Goal: Information Seeking & Learning: Learn about a topic

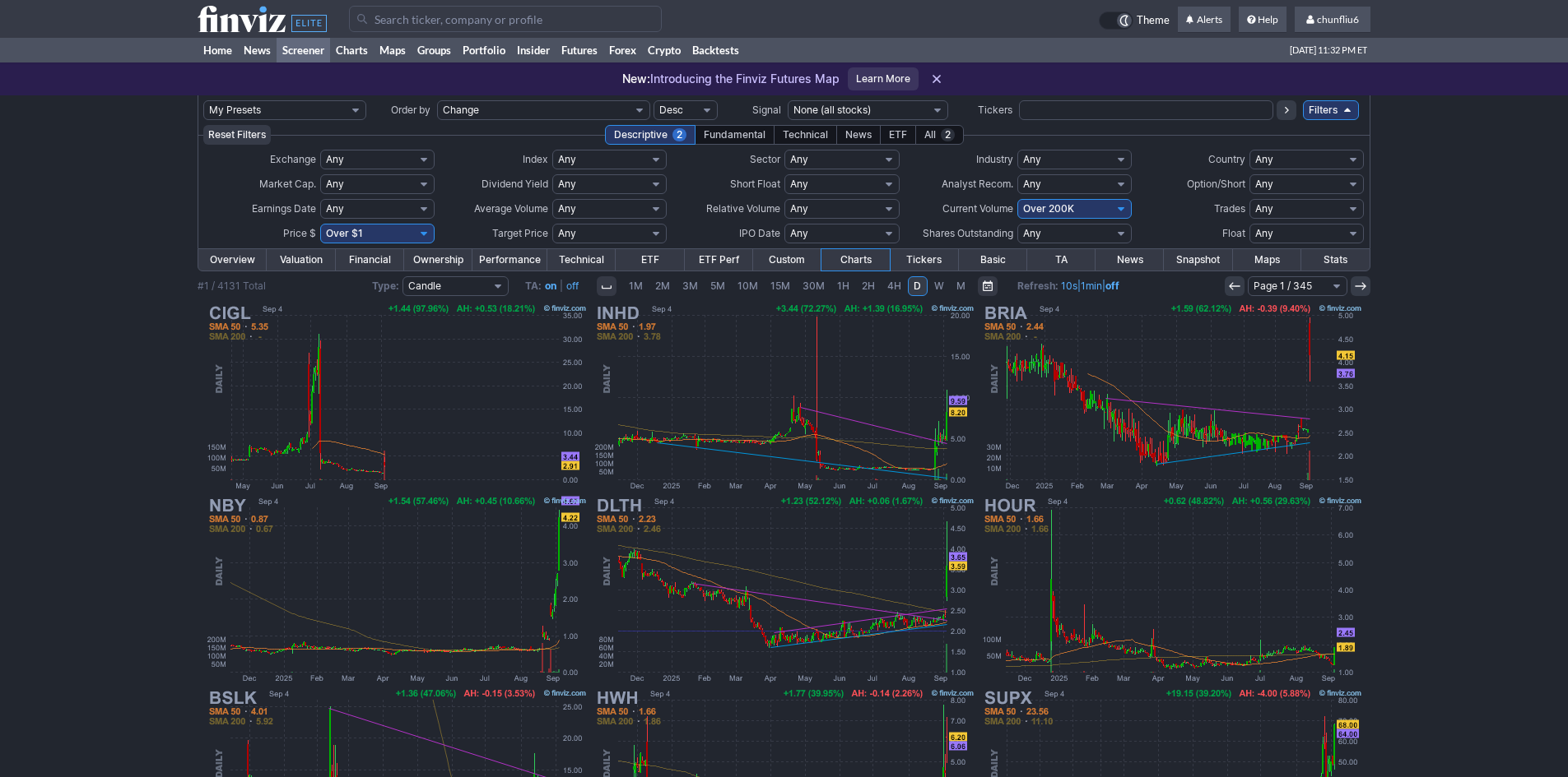
click at [416, 26] on input "Search" at bounding box center [505, 19] width 312 height 26
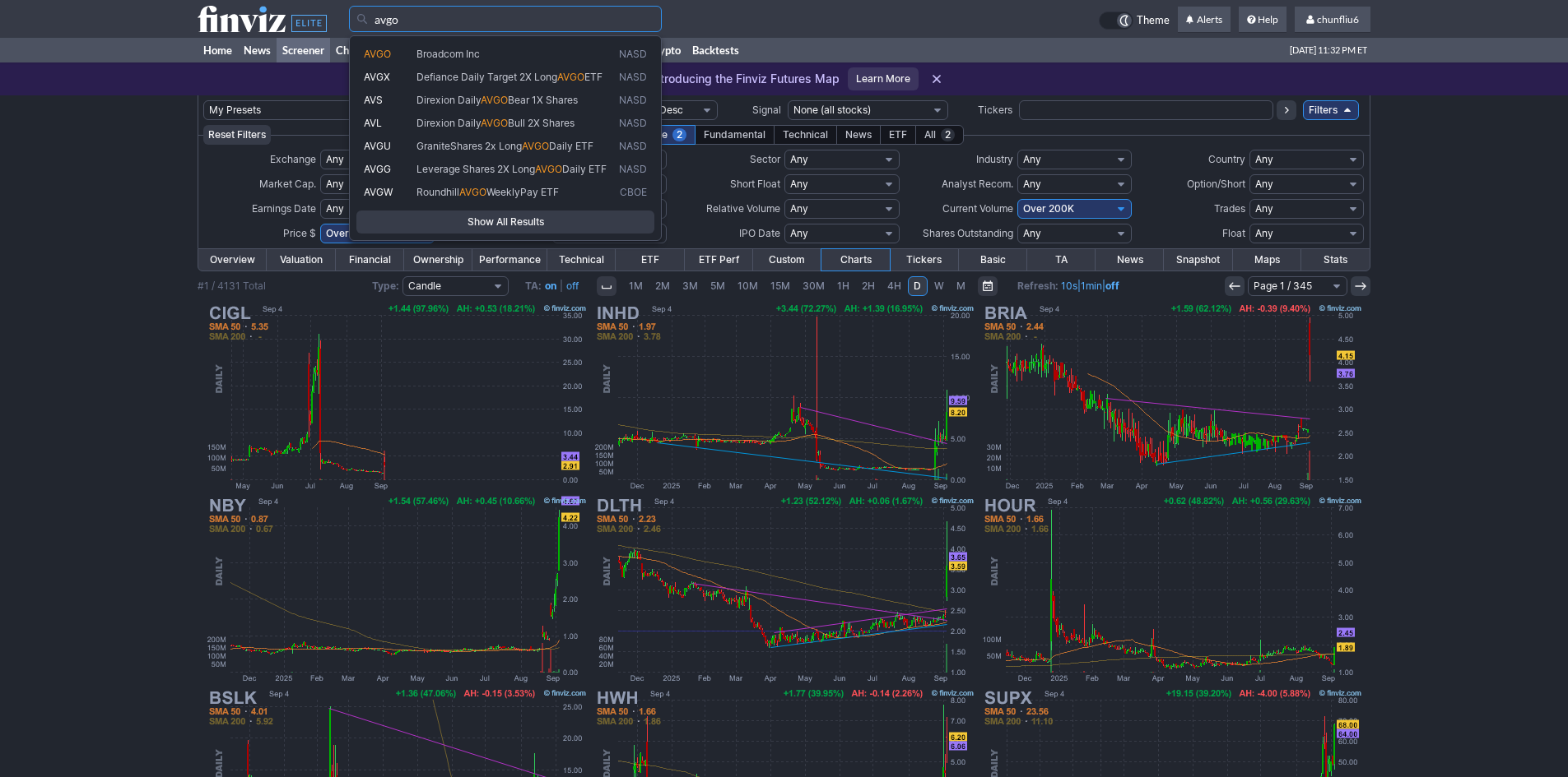
type input "avgo"
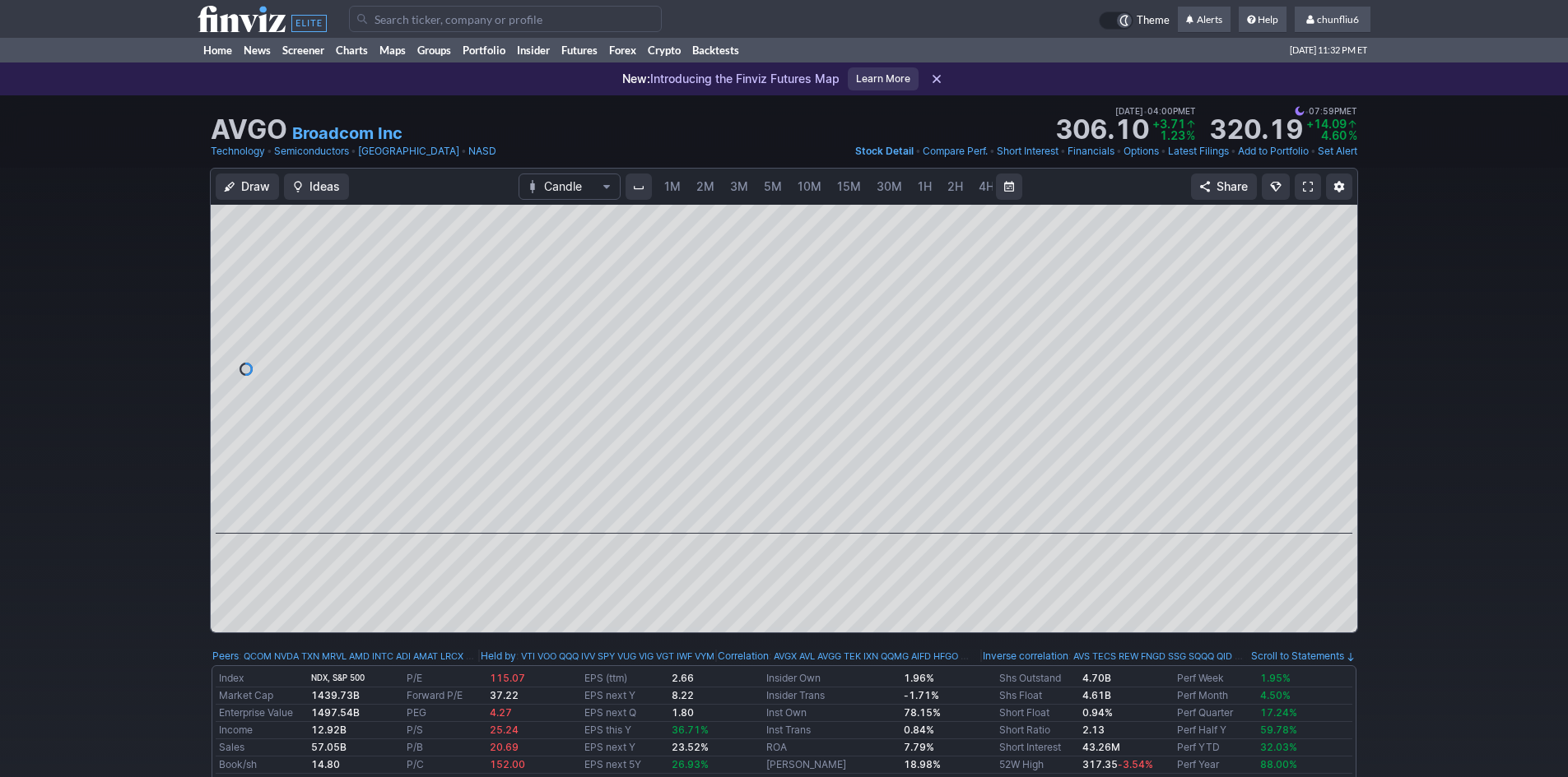
scroll to position [0, 89]
drag, startPoint x: 1327, startPoint y: 280, endPoint x: 1333, endPoint y: 253, distance: 27.7
click at [1333, 253] on div at bounding box center [1339, 365] width 34 height 288
click at [679, 185] on span "5M" at bounding box center [684, 186] width 19 height 14
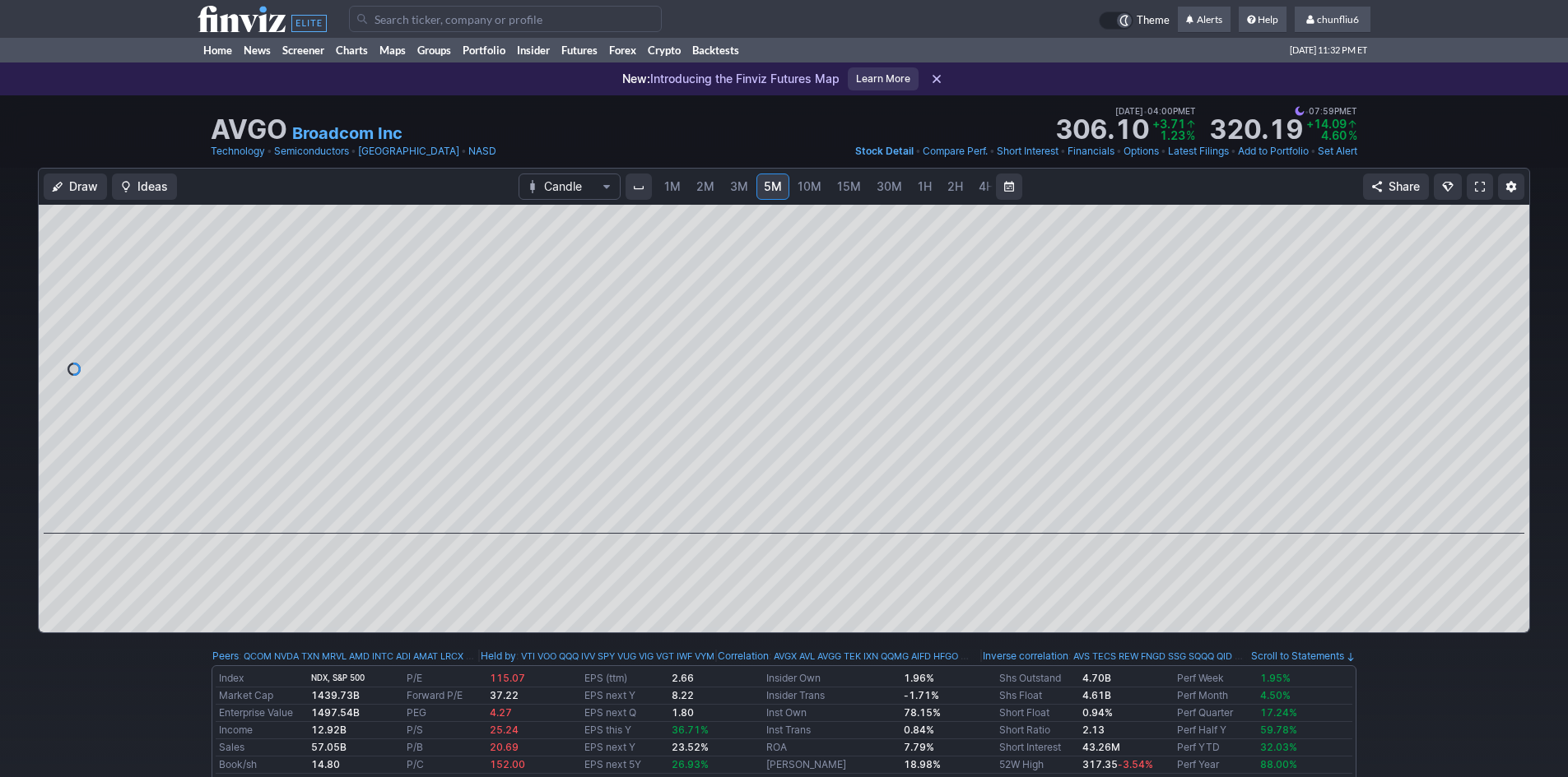
click at [1478, 191] on span at bounding box center [1479, 186] width 10 height 13
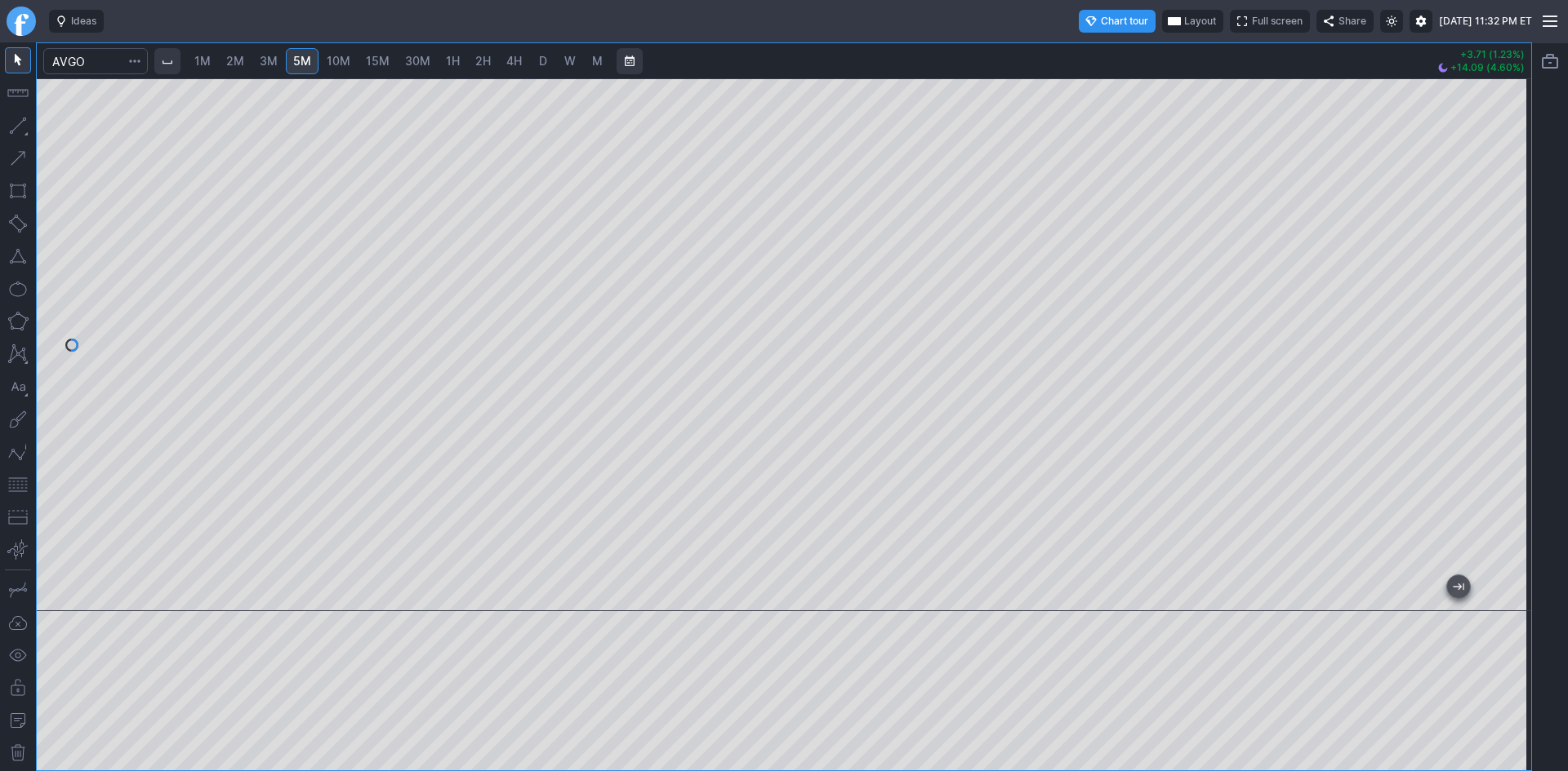
click at [382, 486] on div at bounding box center [784, 345] width 1494 height 533
drag, startPoint x: 1517, startPoint y: 208, endPoint x: 1516, endPoint y: 244, distance: 36.0
click at [1516, 244] on div at bounding box center [1514, 340] width 34 height 492
click at [336, 57] on span "10M" at bounding box center [338, 61] width 24 height 14
click at [10, 485] on button "button" at bounding box center [18, 485] width 26 height 26
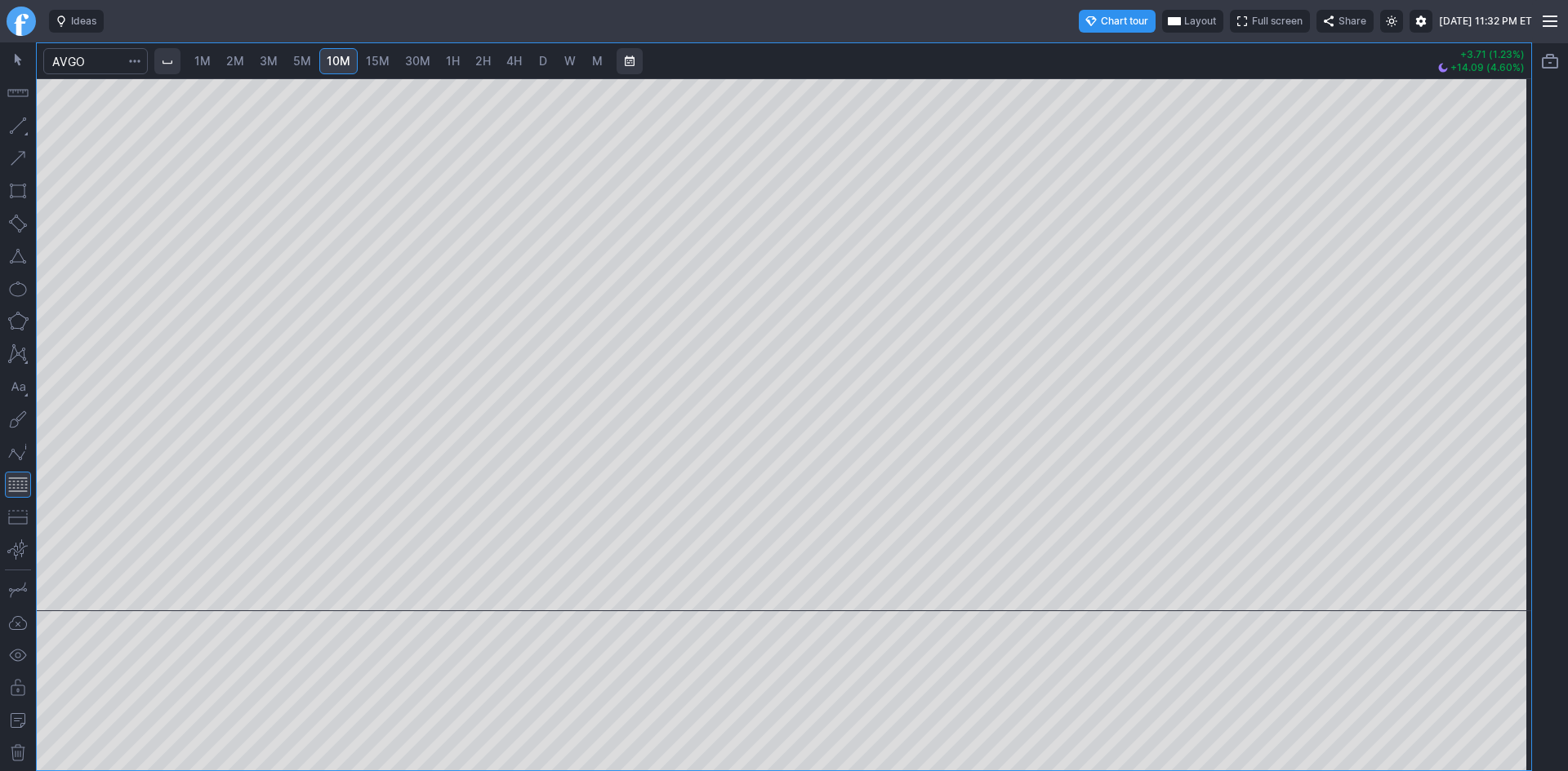
click at [306, 62] on span "5M" at bounding box center [302, 61] width 18 height 14
click at [1521, 317] on div at bounding box center [1514, 340] width 34 height 492
click at [339, 63] on span "10M" at bounding box center [338, 61] width 24 height 14
drag, startPoint x: 704, startPoint y: 590, endPoint x: 1519, endPoint y: 551, distance: 815.9
click at [1519, 551] on div at bounding box center [784, 345] width 1494 height 533
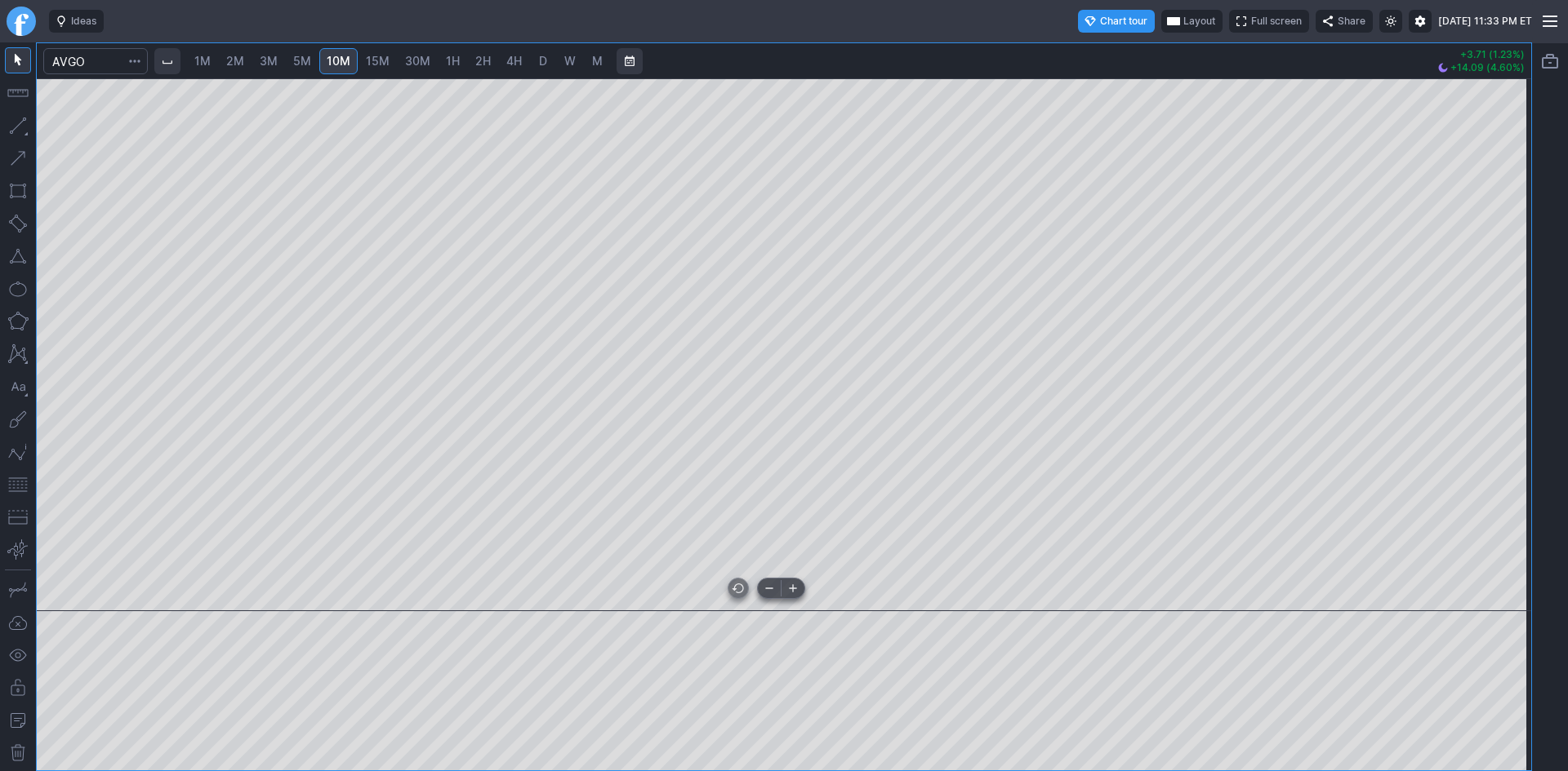
click at [1486, 543] on div at bounding box center [784, 345] width 1494 height 533
click at [21, 491] on button "button" at bounding box center [18, 485] width 26 height 26
drag, startPoint x: 1515, startPoint y: 164, endPoint x: 1510, endPoint y: 233, distance: 69.2
click at [1510, 233] on div at bounding box center [1514, 340] width 34 height 492
click at [424, 71] on link "30M" at bounding box center [418, 61] width 40 height 26
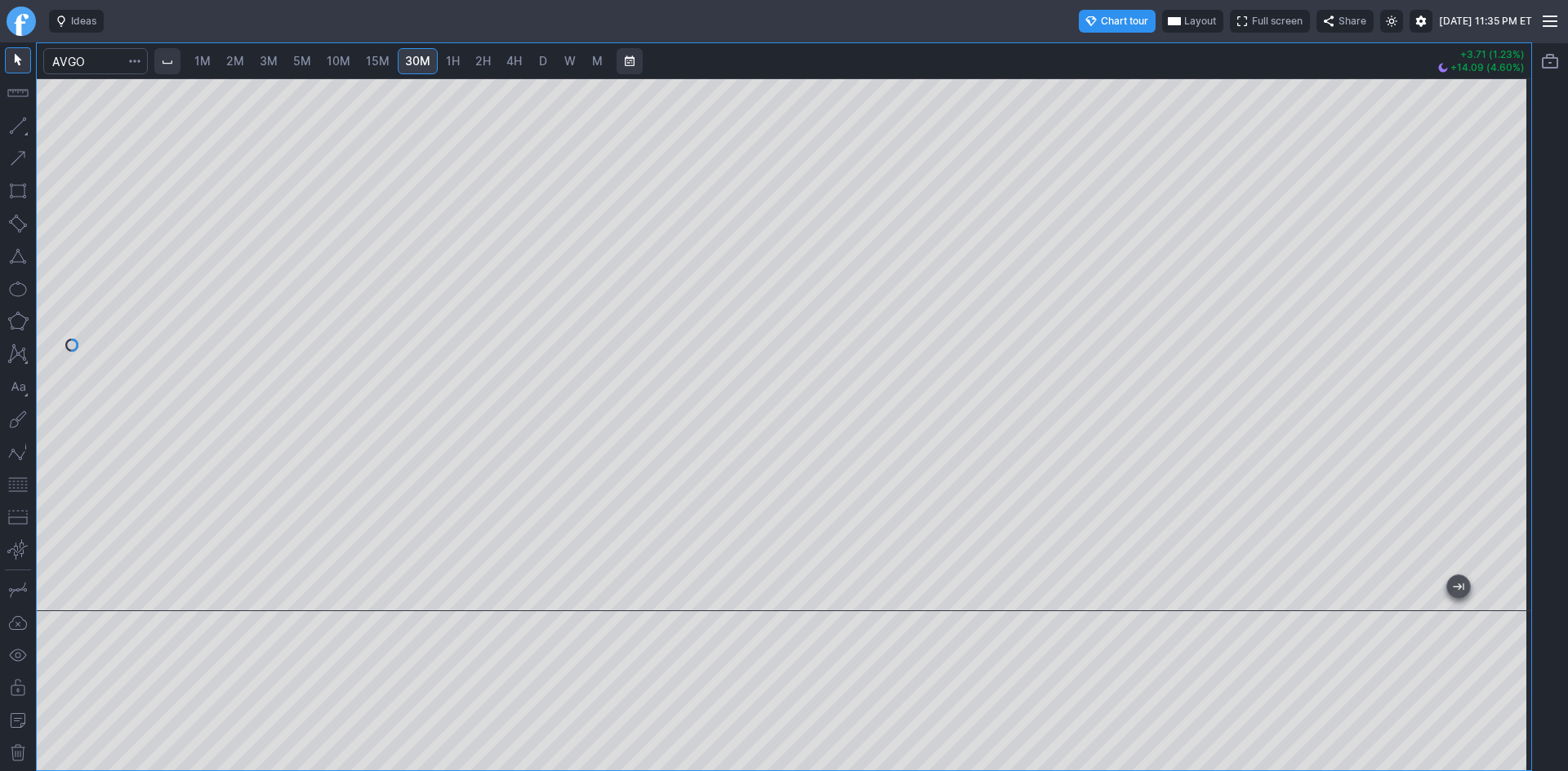
click at [539, 60] on span "D" at bounding box center [543, 61] width 8 height 14
drag, startPoint x: 1499, startPoint y: 200, endPoint x: 1498, endPoint y: 235, distance: 35.0
click at [1498, 235] on div at bounding box center [1514, 340] width 34 height 492
click at [105, 60] on input "Search" at bounding box center [95, 61] width 104 height 26
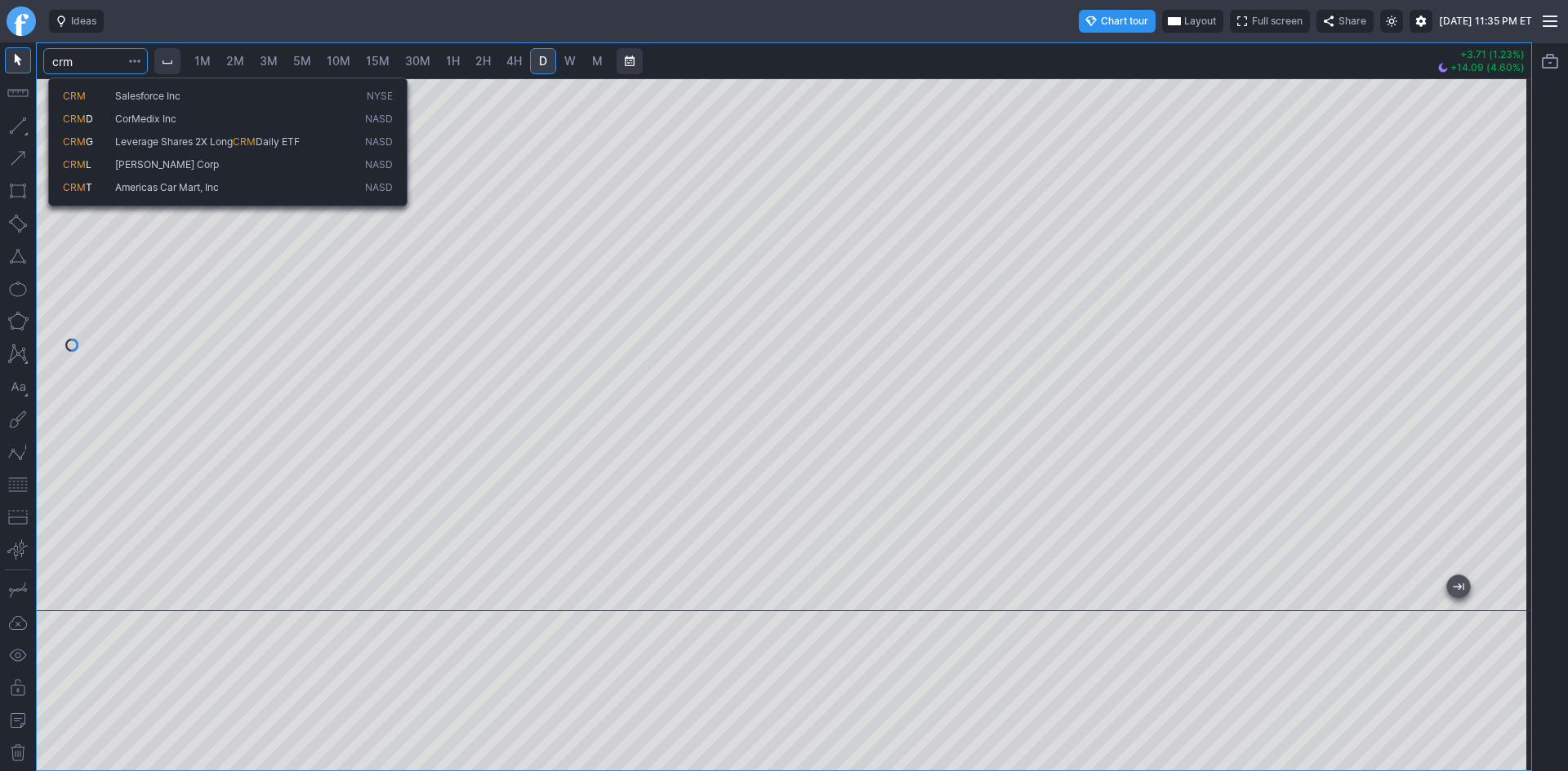
type input "crm"
